Goal: Information Seeking & Learning: Learn about a topic

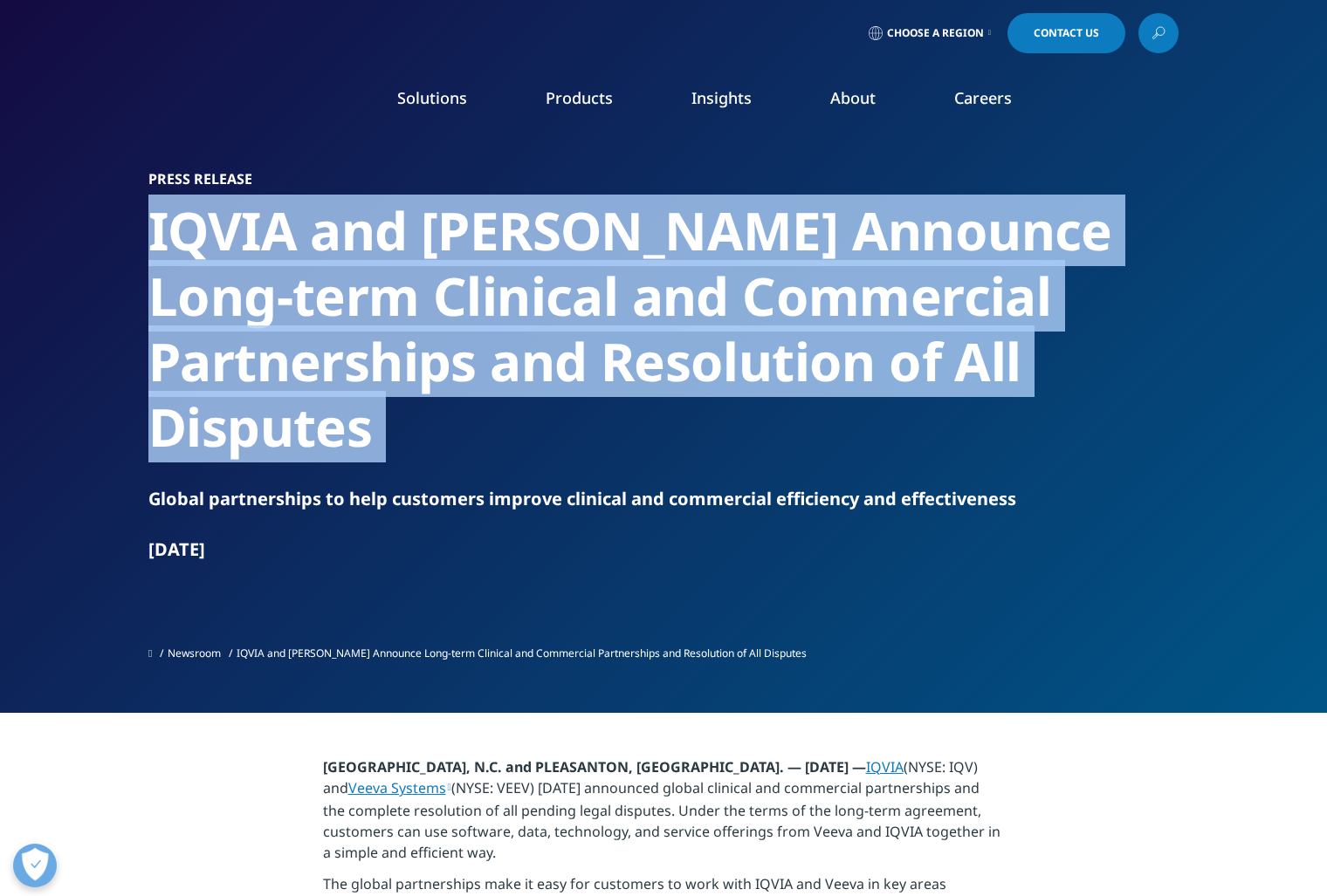
drag, startPoint x: 914, startPoint y: 354, endPoint x: 182, endPoint y: 234, distance: 741.8
click at [182, 234] on h2 "IQVIA and [PERSON_NAME] Announce Long-term Clinical and Commercial Partnerships…" at bounding box center [663, 328] width 1030 height 261
click at [223, 242] on h2 "IQVIA and [PERSON_NAME] Announce Long-term Clinical and Commercial Partnerships…" at bounding box center [663, 328] width 1030 height 261
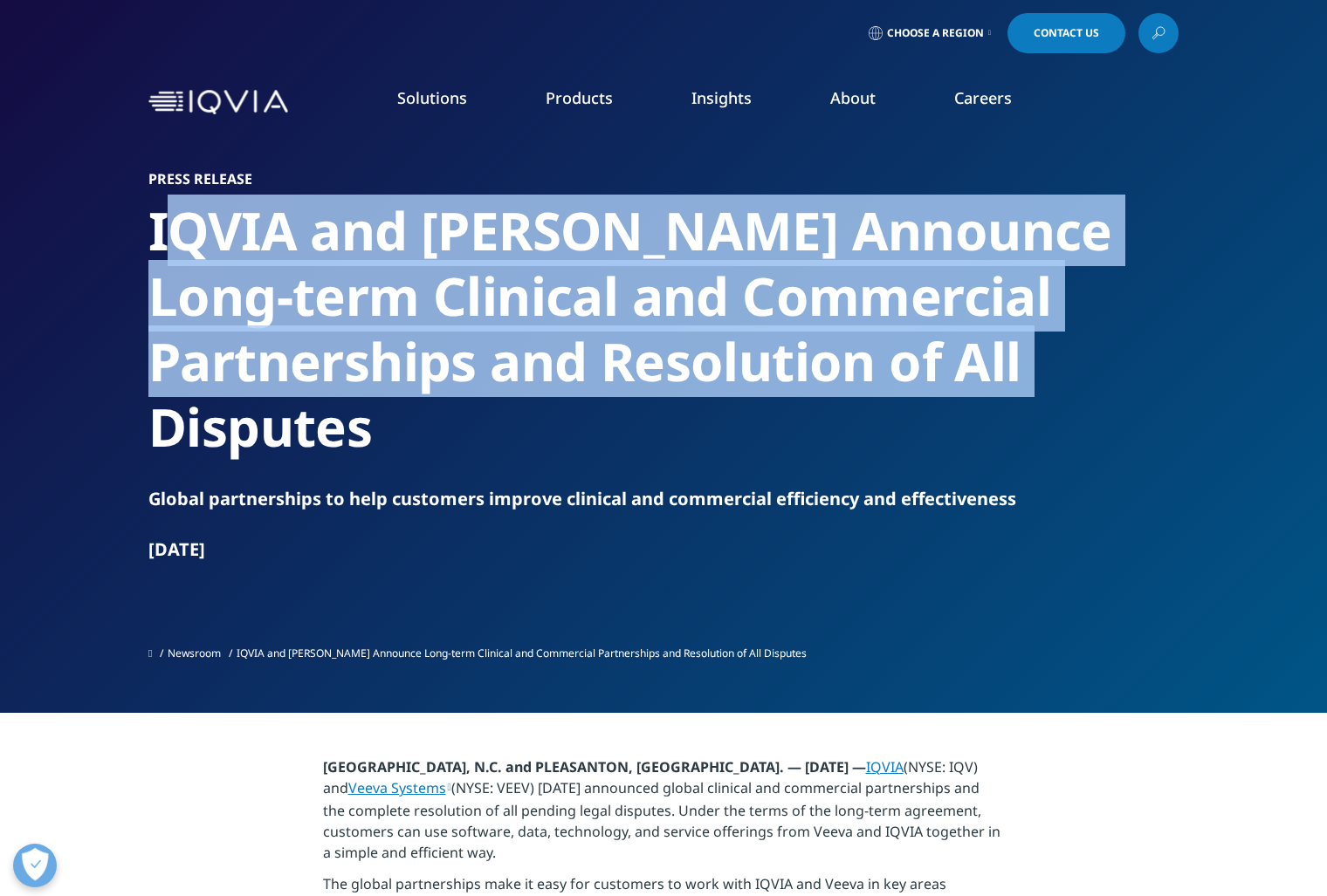
drag, startPoint x: 177, startPoint y: 239, endPoint x: 910, endPoint y: 368, distance: 744.3
click at [910, 368] on h2 "IQVIA and [PERSON_NAME] Announce Long-term Clinical and Commercial Partnerships…" at bounding box center [663, 328] width 1030 height 261
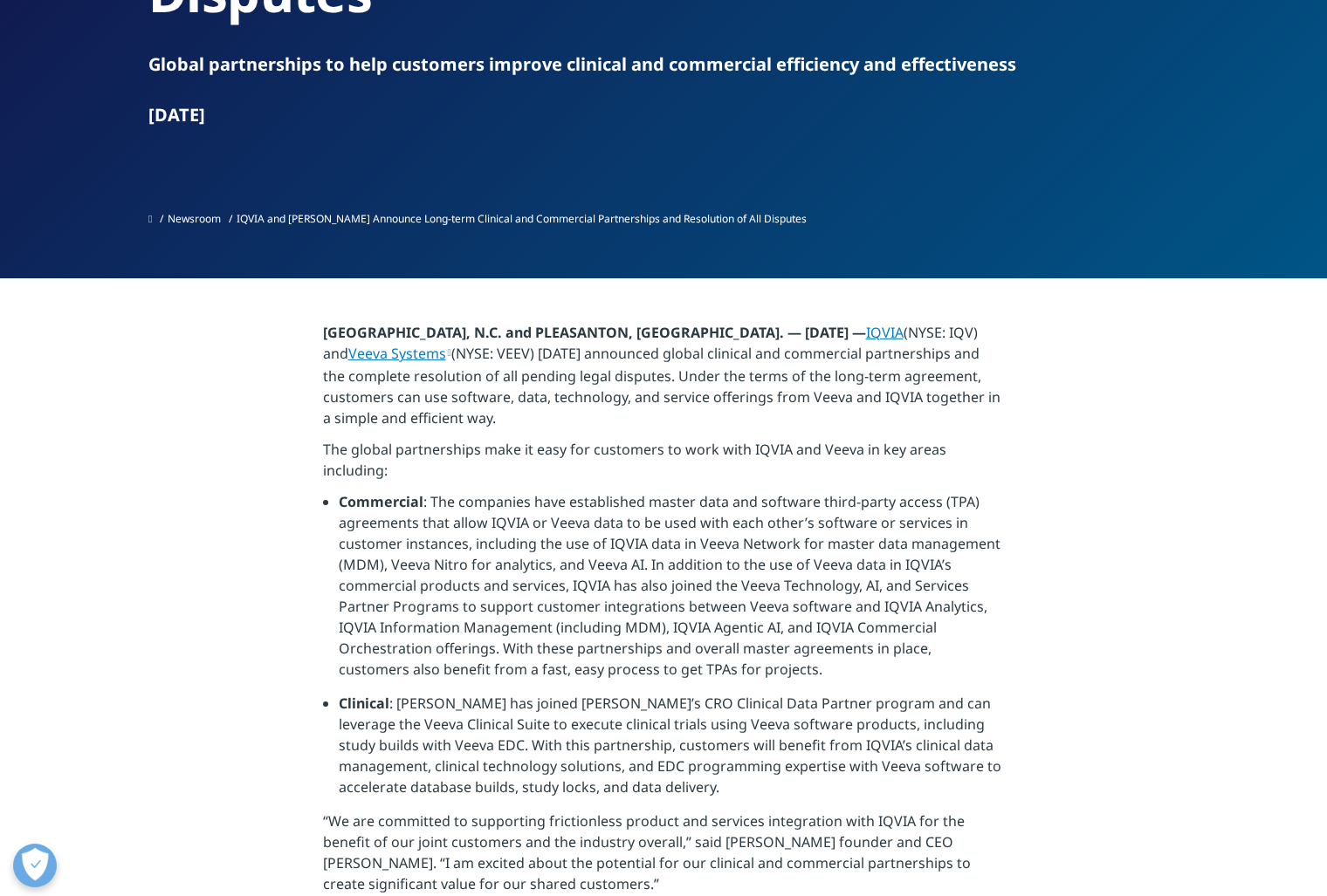
scroll to position [436, 0]
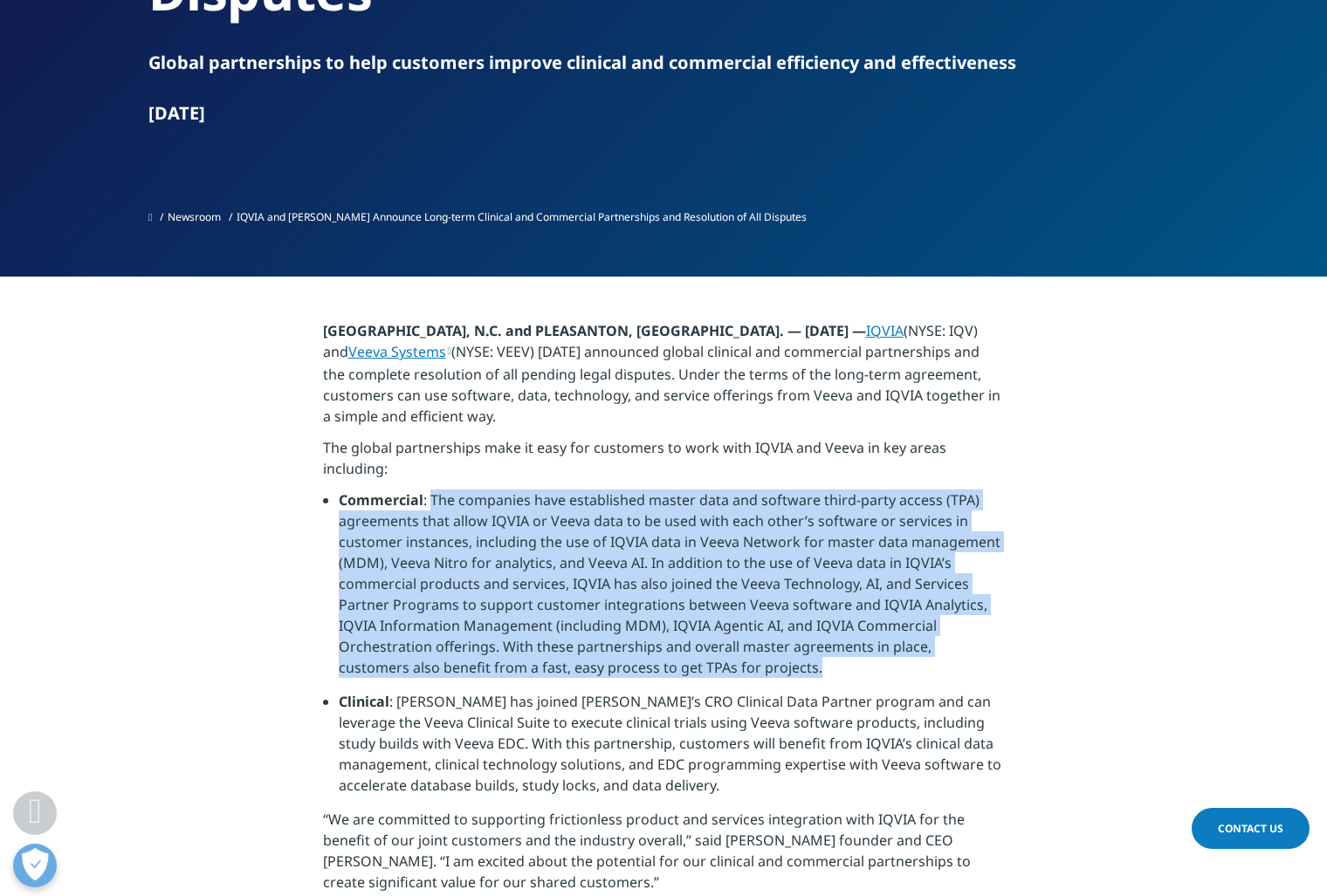
drag, startPoint x: 429, startPoint y: 435, endPoint x: 953, endPoint y: 605, distance: 550.9
click at [953, 605] on li "Commercial : The companies have established master data and software third-part…" at bounding box center [672, 590] width 666 height 202
click at [741, 589] on li "Commercial : The companies have established master data and software third-part…" at bounding box center [672, 590] width 666 height 202
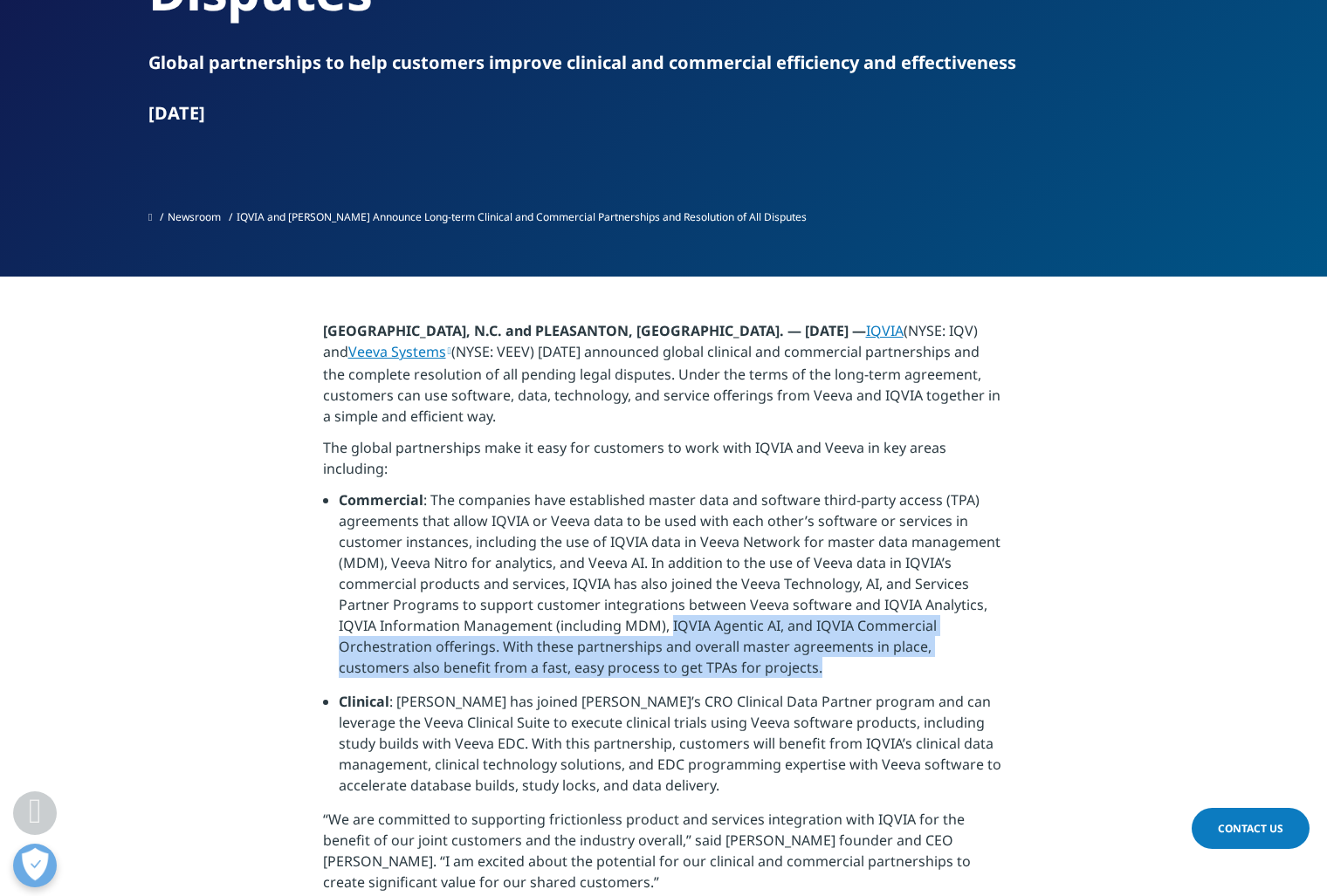
drag, startPoint x: 671, startPoint y: 560, endPoint x: 944, endPoint y: 601, distance: 276.1
click at [944, 601] on li "Commercial : The companies have established master data and software third-part…" at bounding box center [672, 590] width 666 height 202
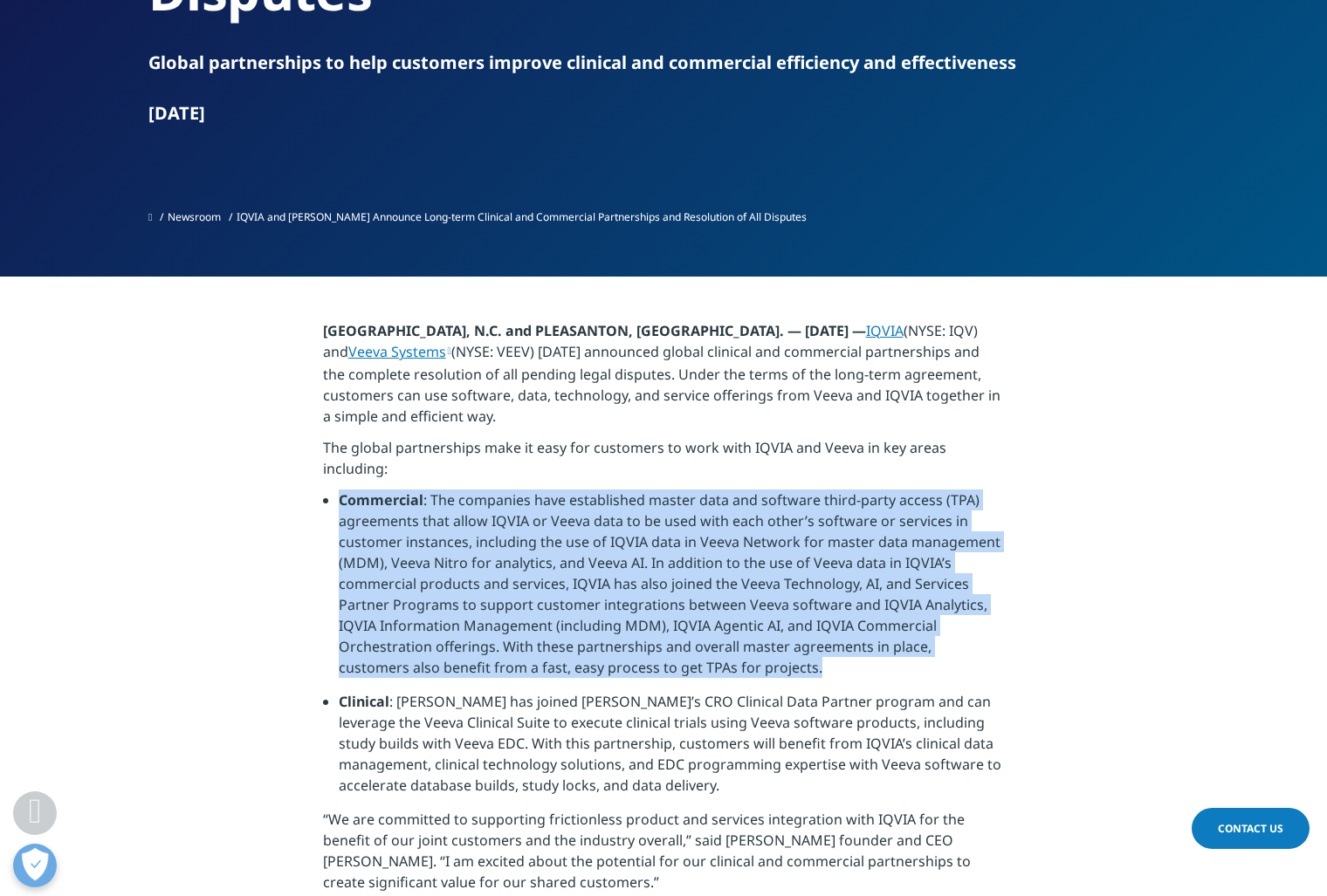
drag, startPoint x: 944, startPoint y: 601, endPoint x: 332, endPoint y: 436, distance: 633.9
click at [332, 489] on ul "Commercial : The companies have established master data and software third-part…" at bounding box center [664, 649] width 682 height 319
drag, startPoint x: 332, startPoint y: 436, endPoint x: 771, endPoint y: 595, distance: 466.9
click at [771, 595] on ul "Commercial : The companies have established master data and software third-part…" at bounding box center [664, 649] width 682 height 319
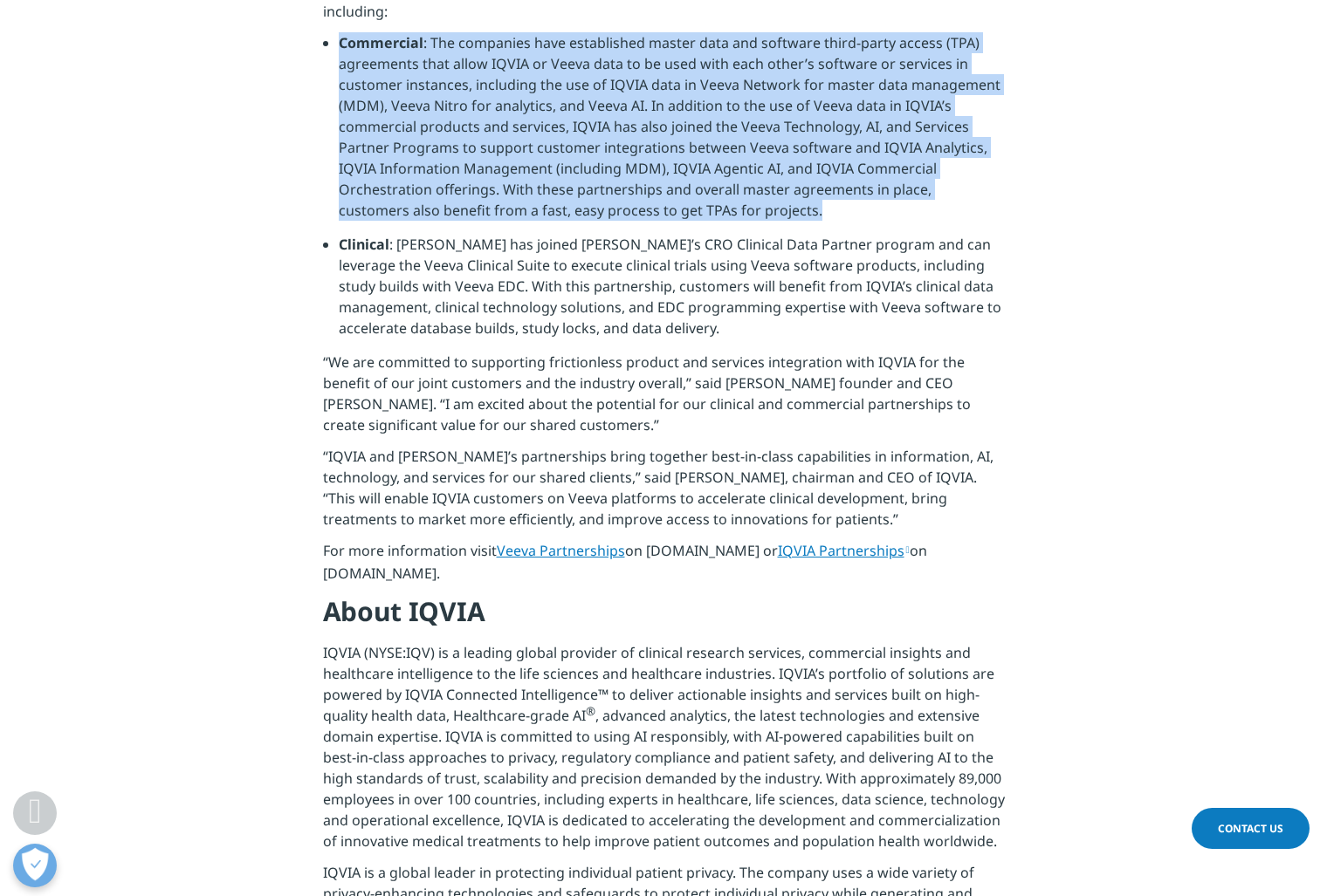
scroll to position [699, 0]
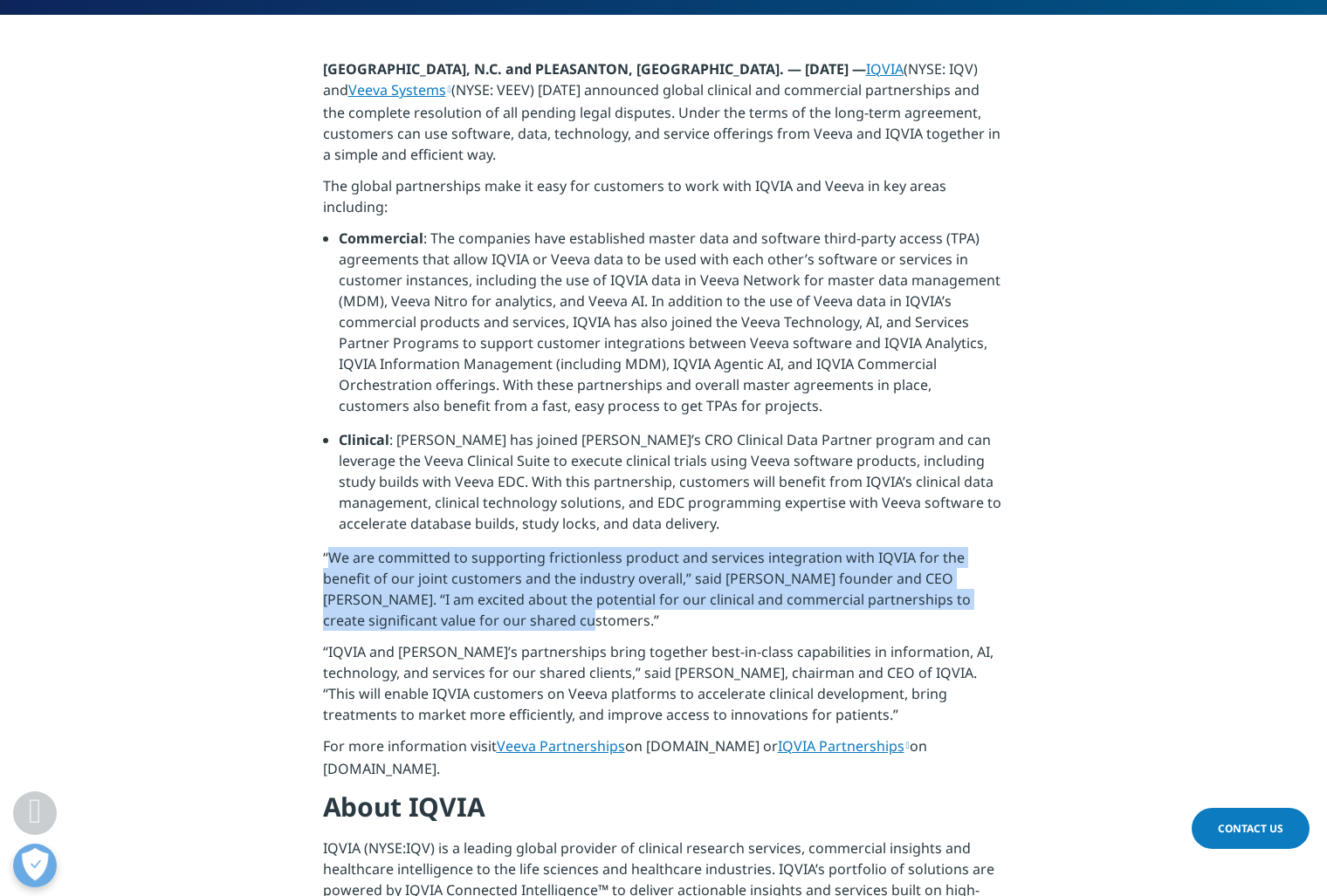
drag, startPoint x: 331, startPoint y: 495, endPoint x: 469, endPoint y: 563, distance: 153.8
click at [469, 563] on p "“We are committed to supporting frictionless product and services integration w…" at bounding box center [664, 594] width 682 height 94
drag, startPoint x: 469, startPoint y: 562, endPoint x: 317, endPoint y: 489, distance: 168.6
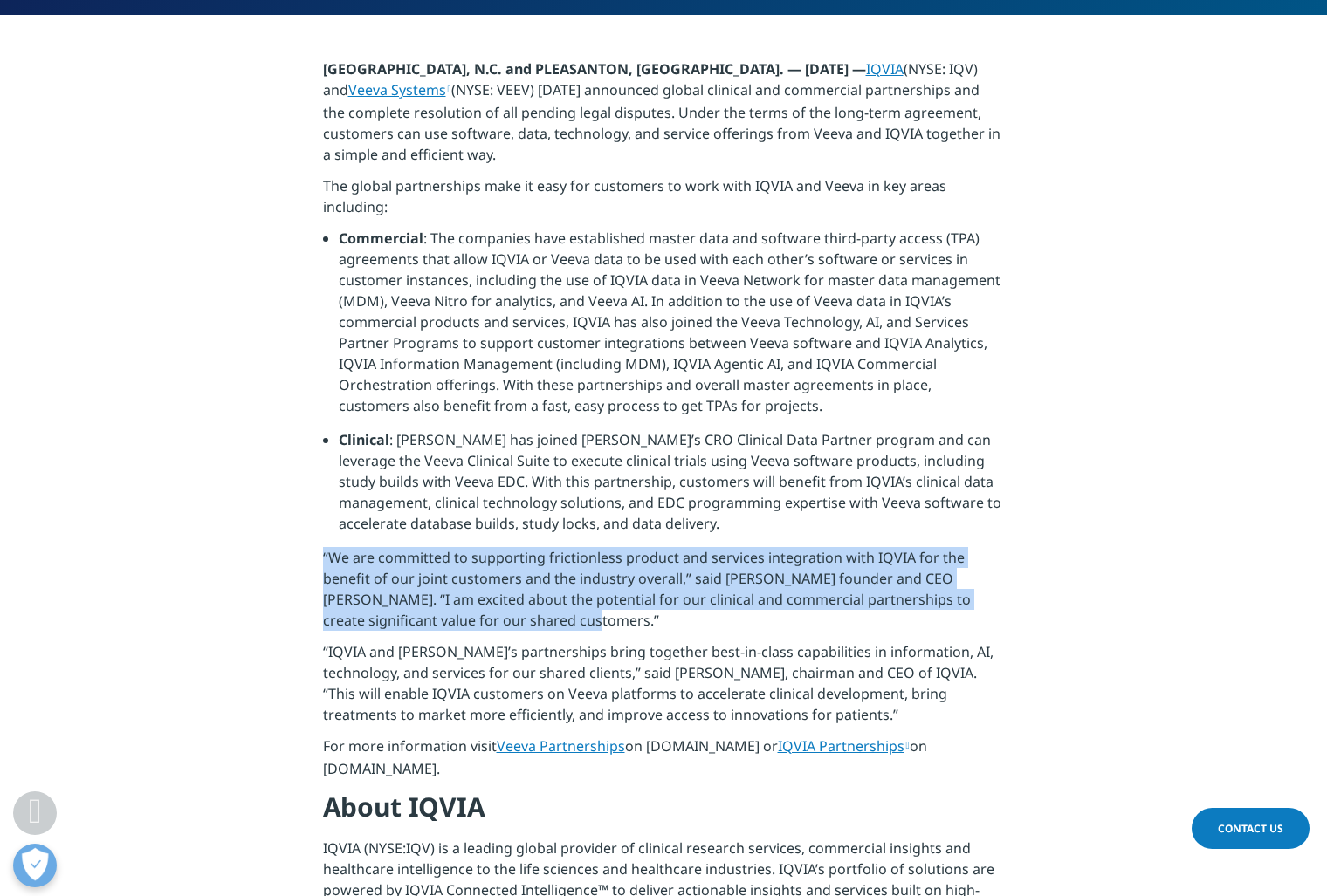
drag, startPoint x: 317, startPoint y: 489, endPoint x: 485, endPoint y: 565, distance: 184.4
click at [484, 565] on p "“We are committed to supporting frictionless product and services integration w…" at bounding box center [664, 594] width 682 height 94
drag, startPoint x: 483, startPoint y: 564, endPoint x: 257, endPoint y: 494, distance: 236.6
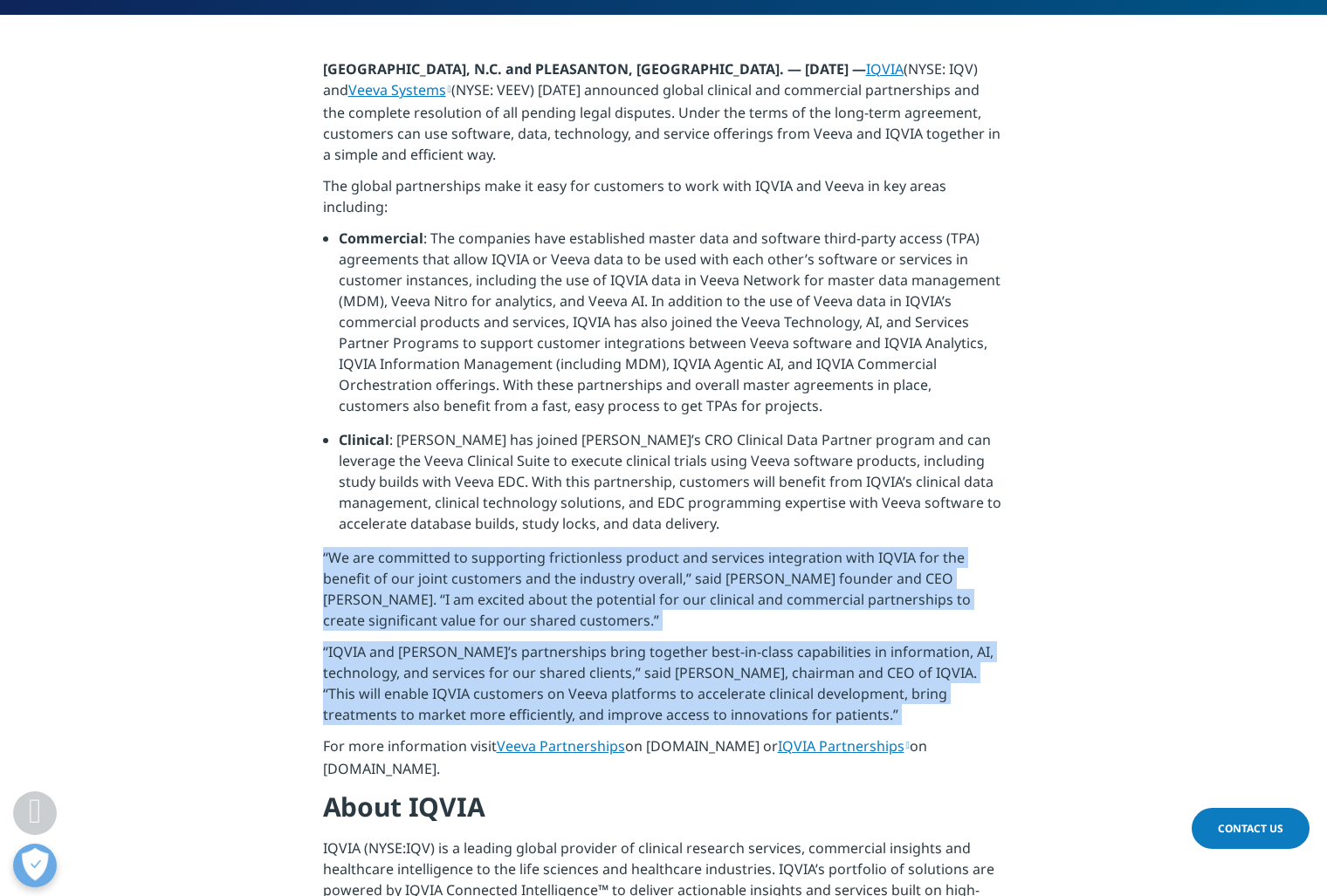
drag, startPoint x: 257, startPoint y: 494, endPoint x: 912, endPoint y: 670, distance: 678.2
click at [865, 657] on p "“IQVIA and [PERSON_NAME]’s partnerships bring together best-in-class capabiliti…" at bounding box center [664, 689] width 682 height 94
drag, startPoint x: 863, startPoint y: 656, endPoint x: 253, endPoint y: 489, distance: 632.4
